Goal: Information Seeking & Learning: Learn about a topic

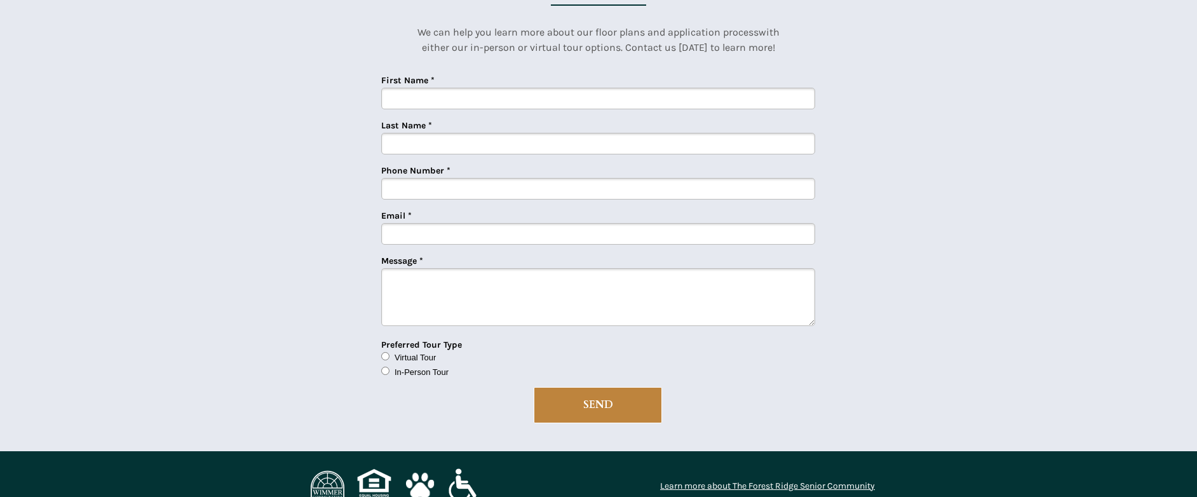
scroll to position [3159, 0]
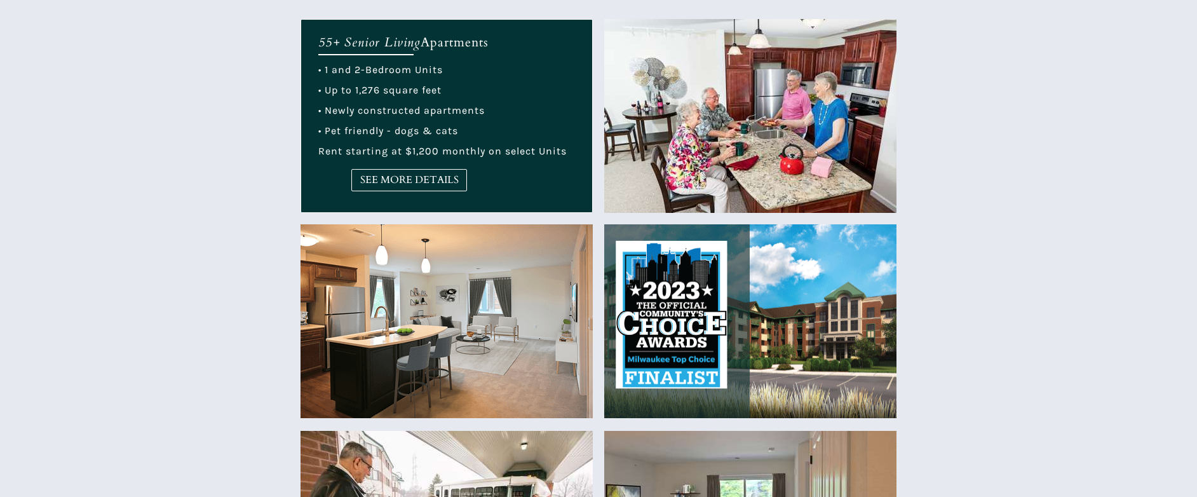
scroll to position [699, 0]
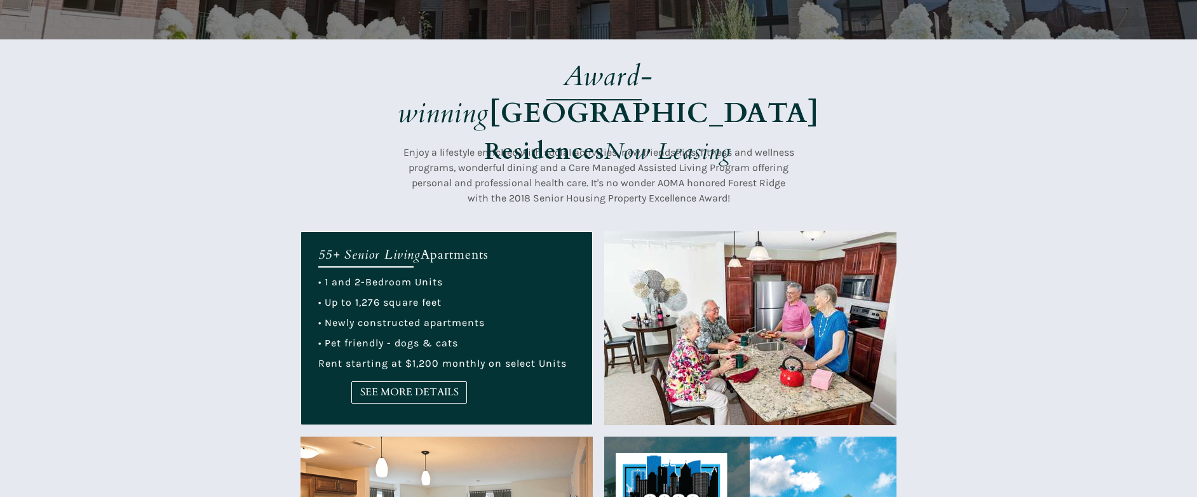
scroll to position [381, 0]
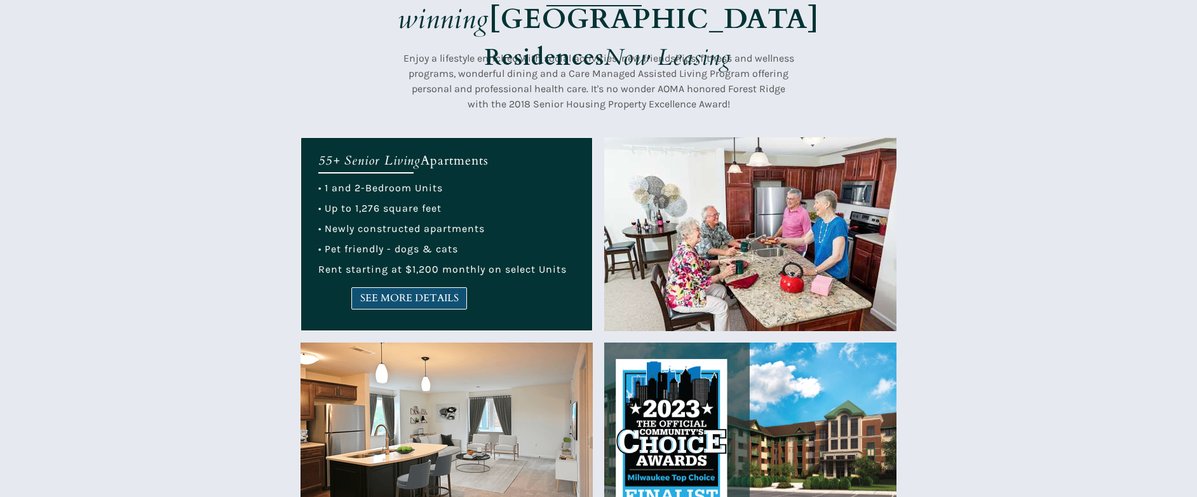
click at [426, 299] on span "SEE MORE DETAILS" at bounding box center [409, 298] width 114 height 12
